Goal: Task Accomplishment & Management: Manage account settings

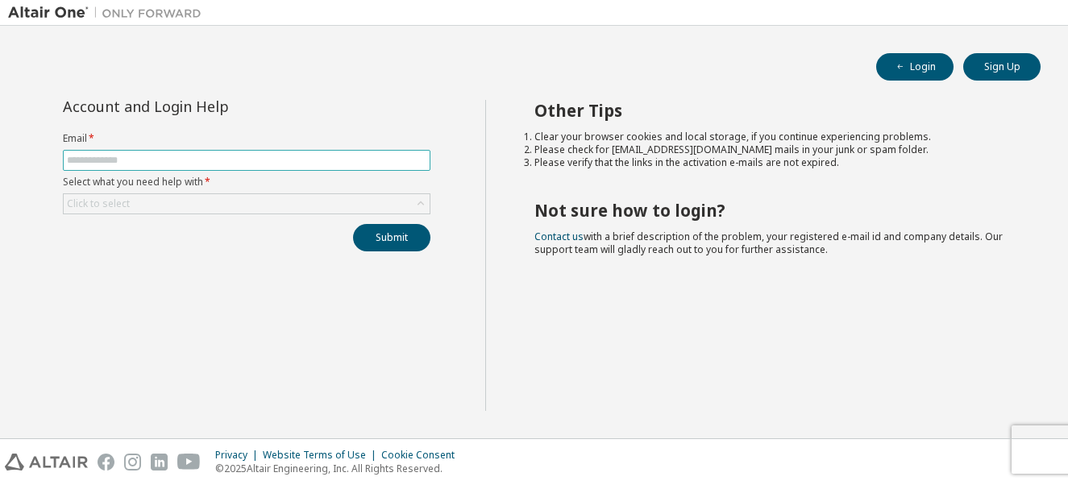
click at [214, 160] on input "text" at bounding box center [247, 160] width 360 height 13
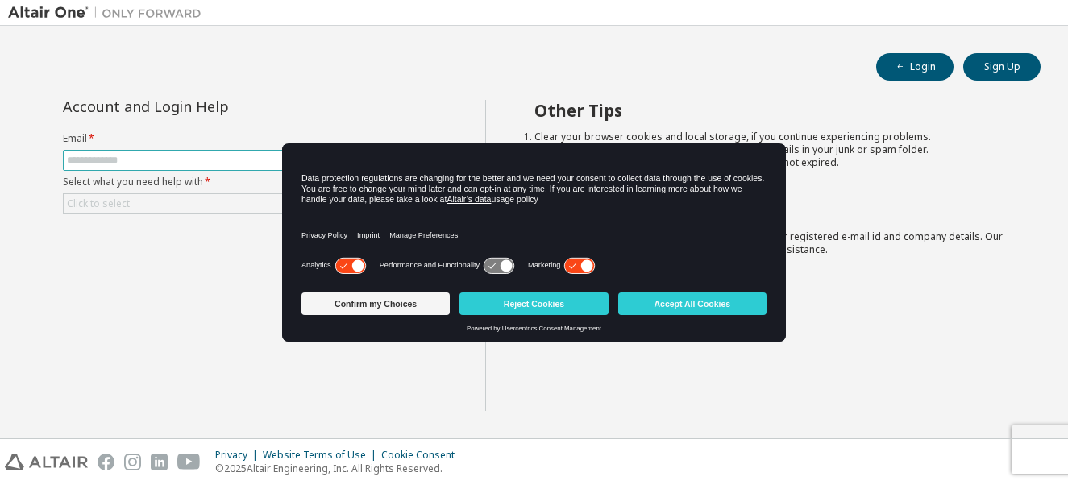
click at [212, 150] on form "Email * Select what you need help with * Click to select" at bounding box center [247, 173] width 368 height 82
click at [212, 156] on input "text" at bounding box center [247, 160] width 360 height 13
click at [742, 310] on button "Accept All Cookies" at bounding box center [692, 304] width 148 height 23
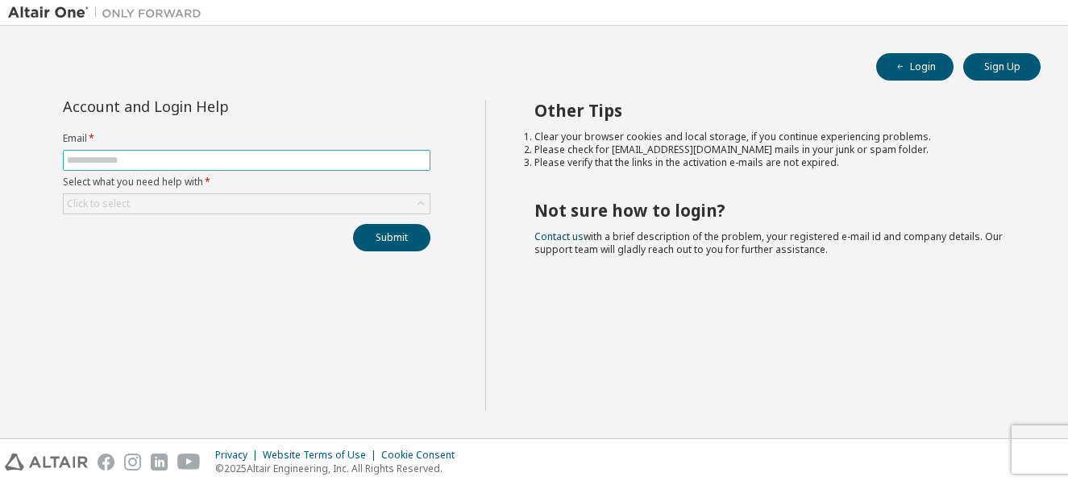
click at [252, 159] on input "text" at bounding box center [247, 160] width 360 height 13
type input "**********"
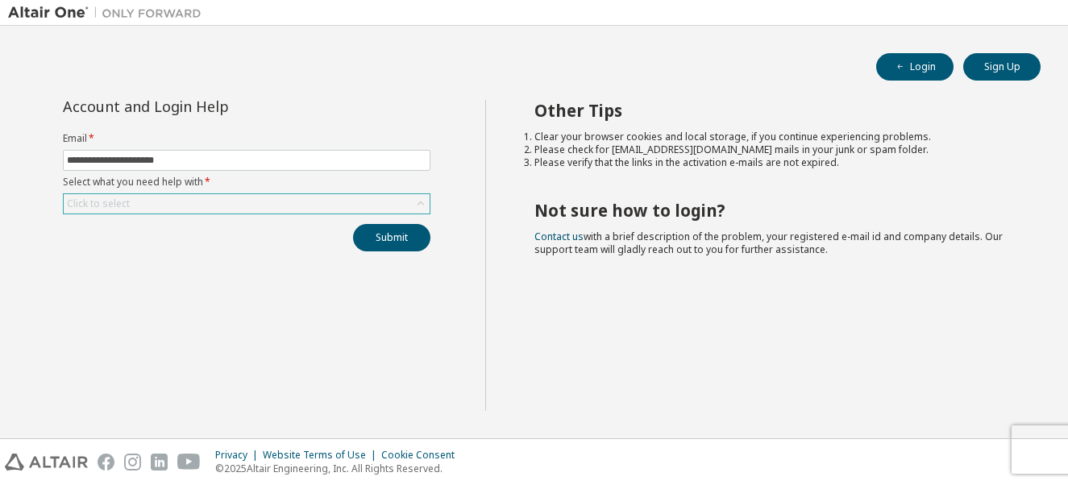
click at [276, 195] on div "Click to select" at bounding box center [247, 203] width 366 height 19
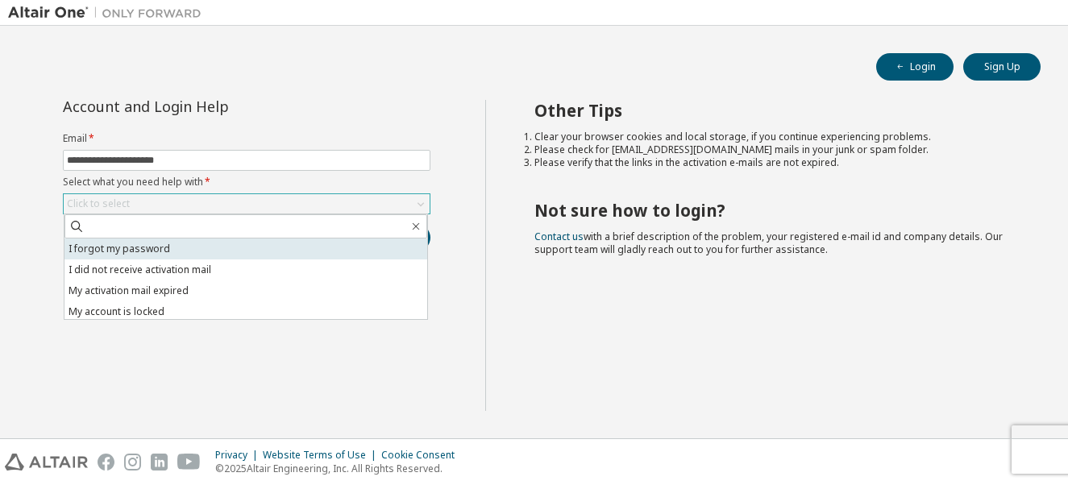
click at [271, 246] on li "I forgot my password" at bounding box center [245, 249] width 363 height 21
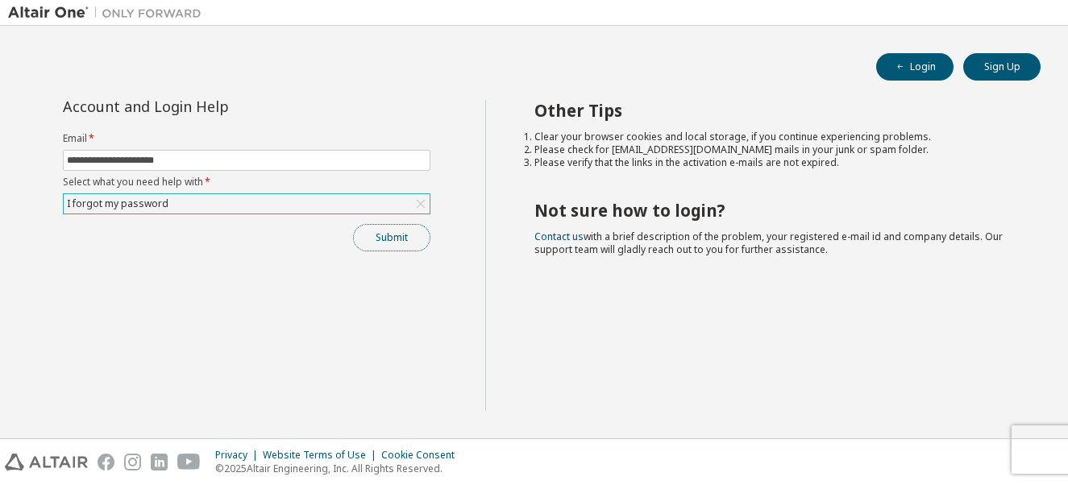
click at [378, 239] on button "Submit" at bounding box center [391, 237] width 77 height 27
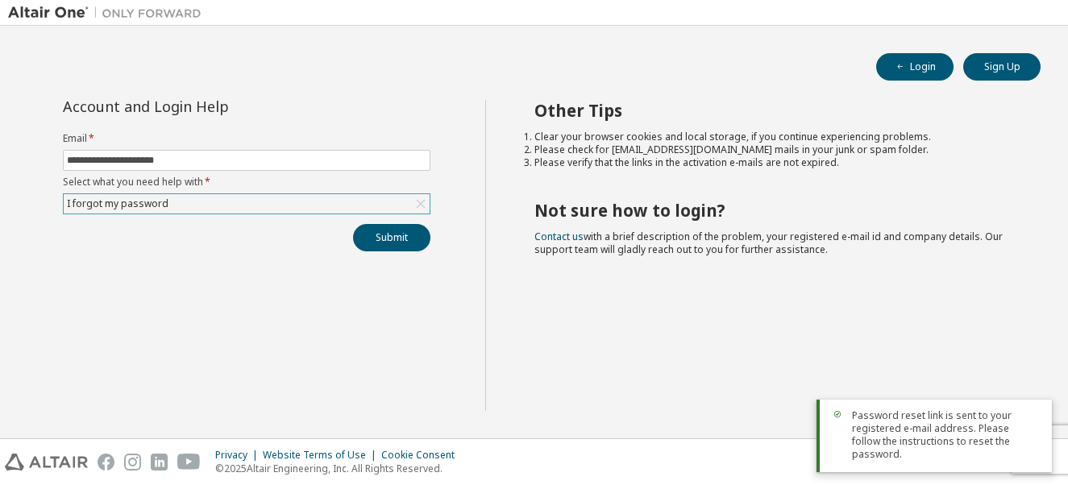
click at [877, 438] on span "Password reset link is sent to your registered e-mail address. Please follow th…" at bounding box center [945, 435] width 187 height 52
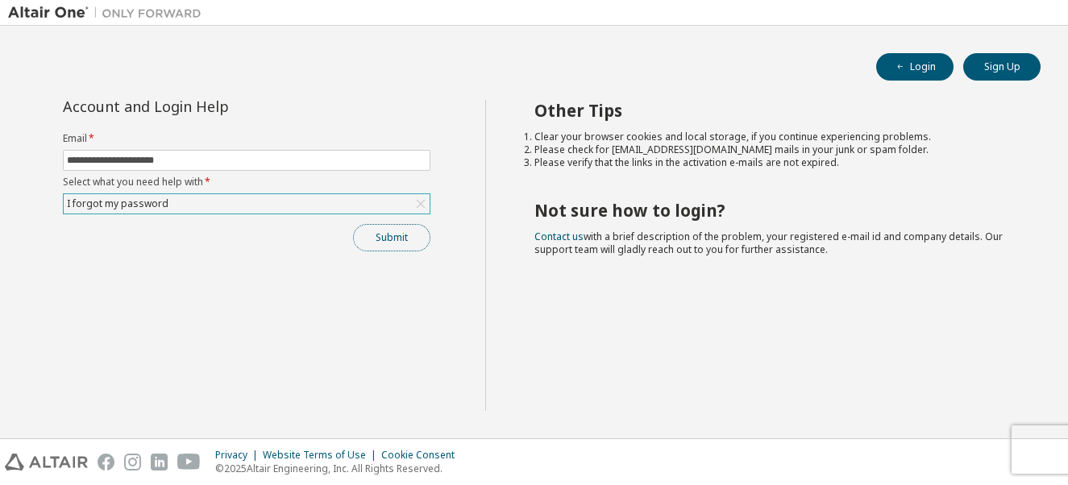
click at [416, 247] on button "Submit" at bounding box center [391, 237] width 77 height 27
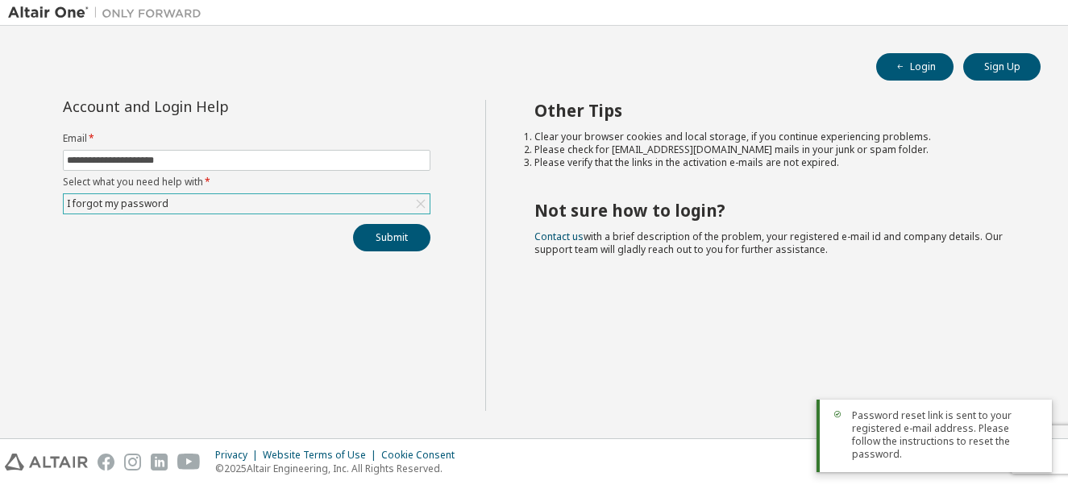
click at [667, 299] on div "Other Tips Clear your browser cookies and local storage, if you continue experi…" at bounding box center [772, 255] width 575 height 311
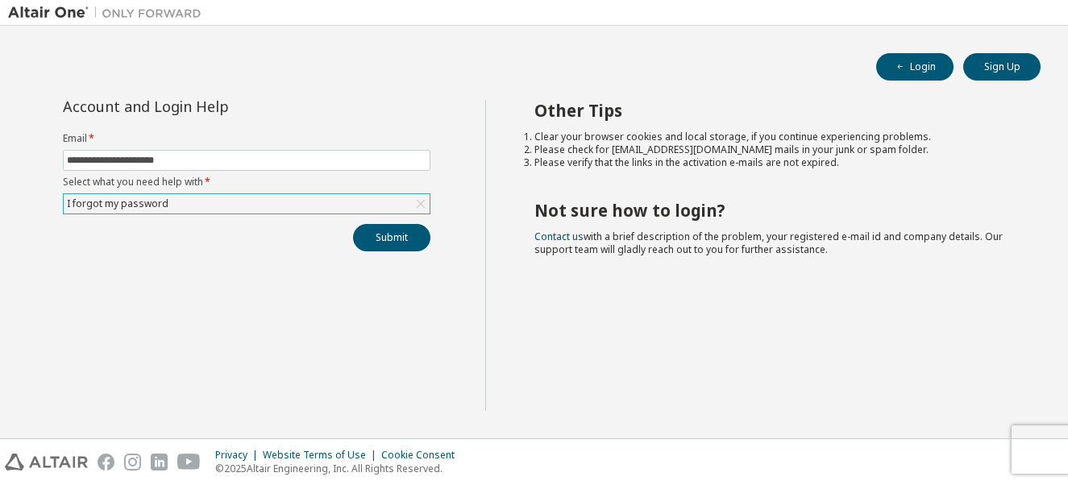
drag, startPoint x: 369, startPoint y: 355, endPoint x: 348, endPoint y: 287, distance: 70.9
click at [368, 355] on div "**********" at bounding box center [246, 255] width 477 height 311
